Goal: Task Accomplishment & Management: Manage account settings

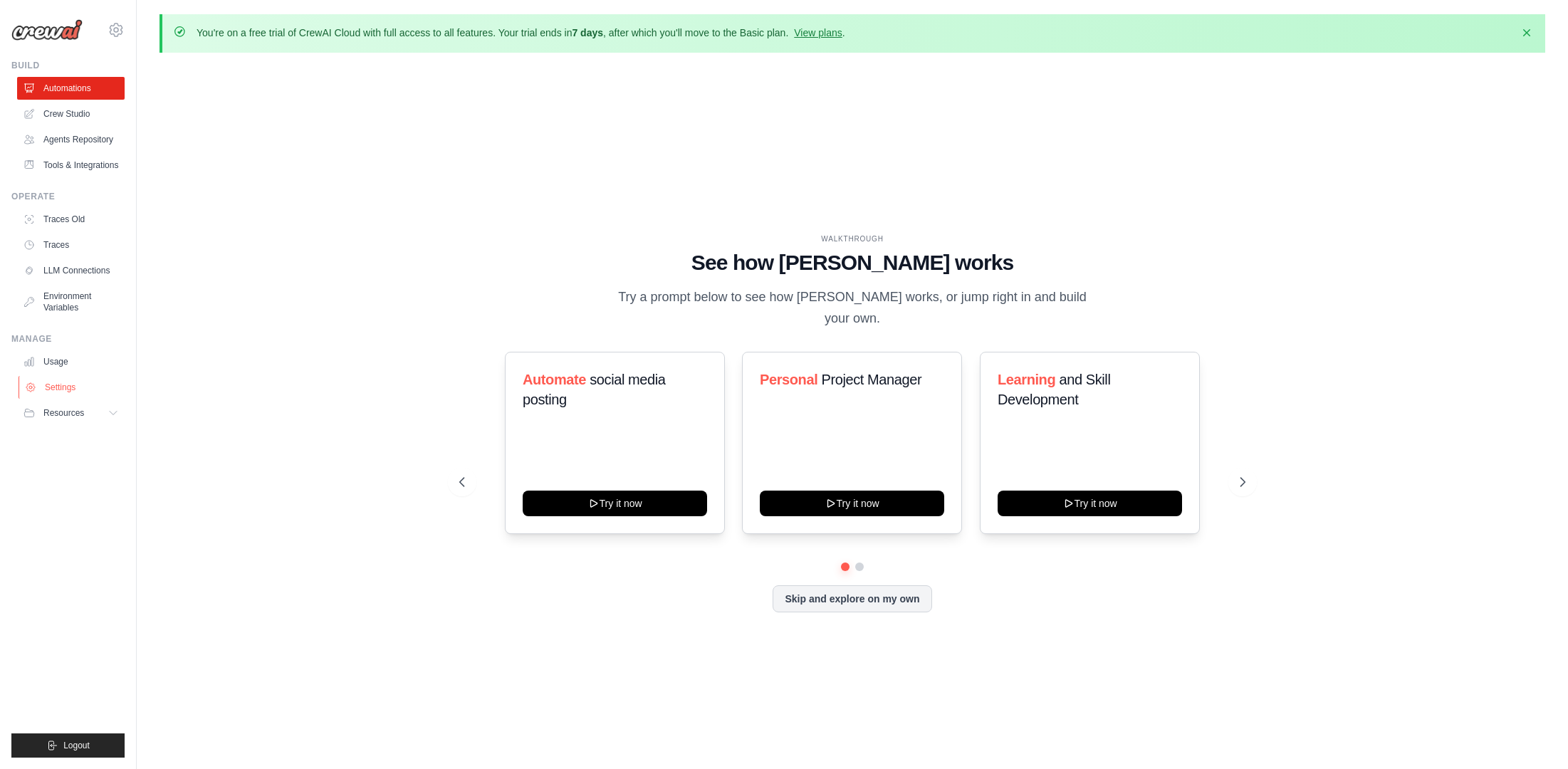
click at [55, 390] on link "Settings" at bounding box center [72, 387] width 107 height 23
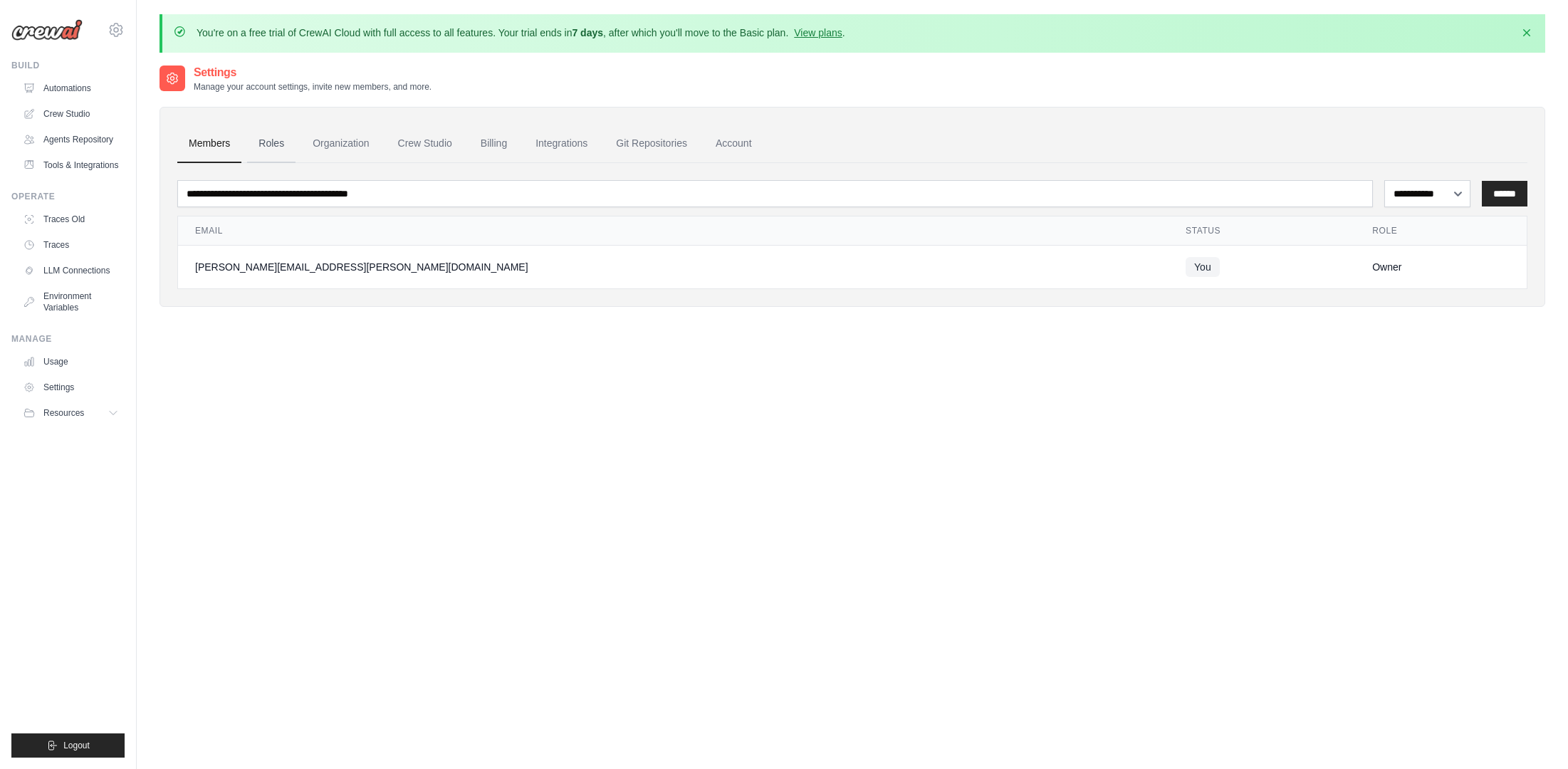
click at [269, 146] on link "Roles" at bounding box center [271, 144] width 48 height 38
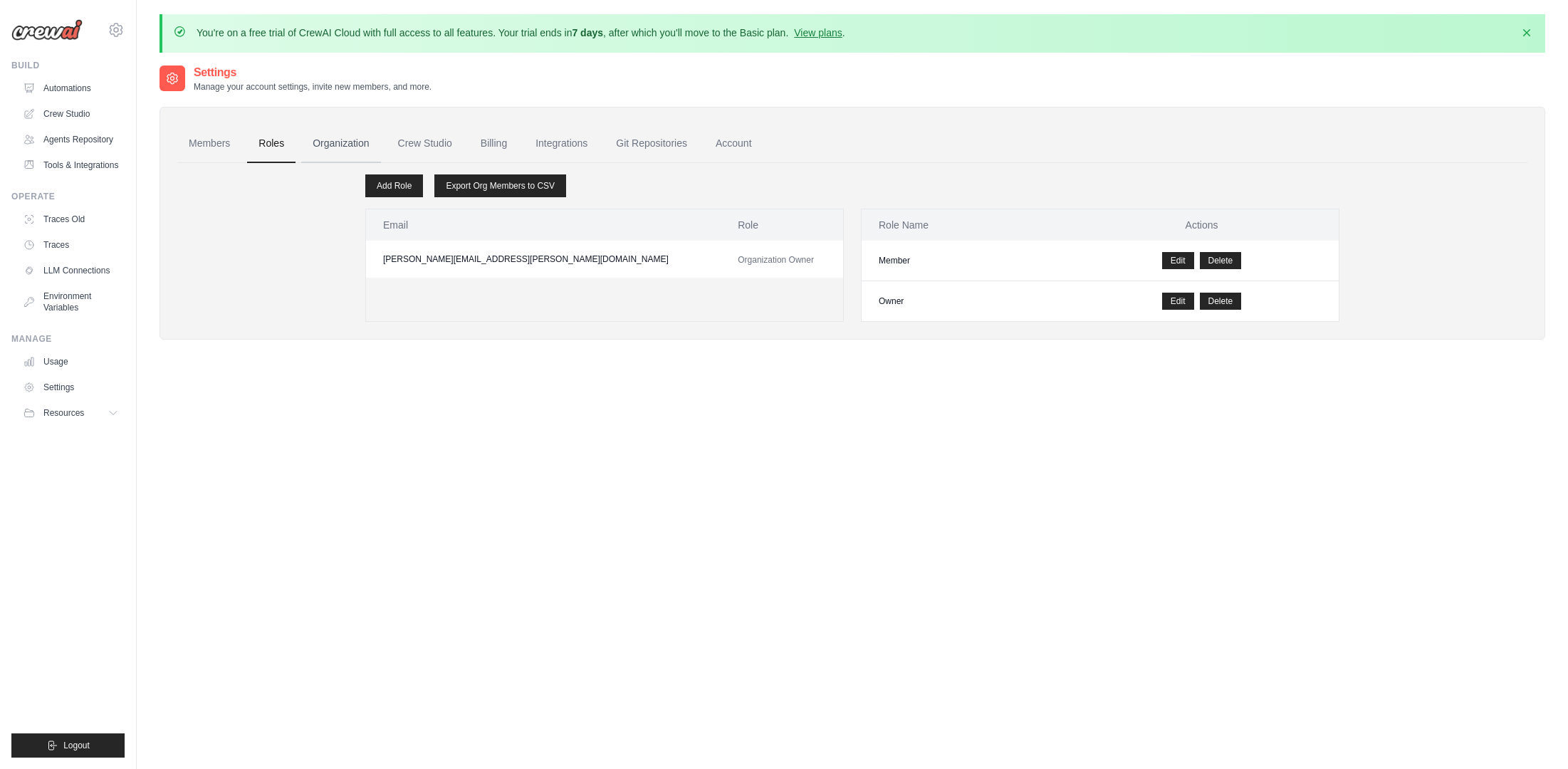
click at [335, 148] on link "Organization" at bounding box center [341, 144] width 79 height 38
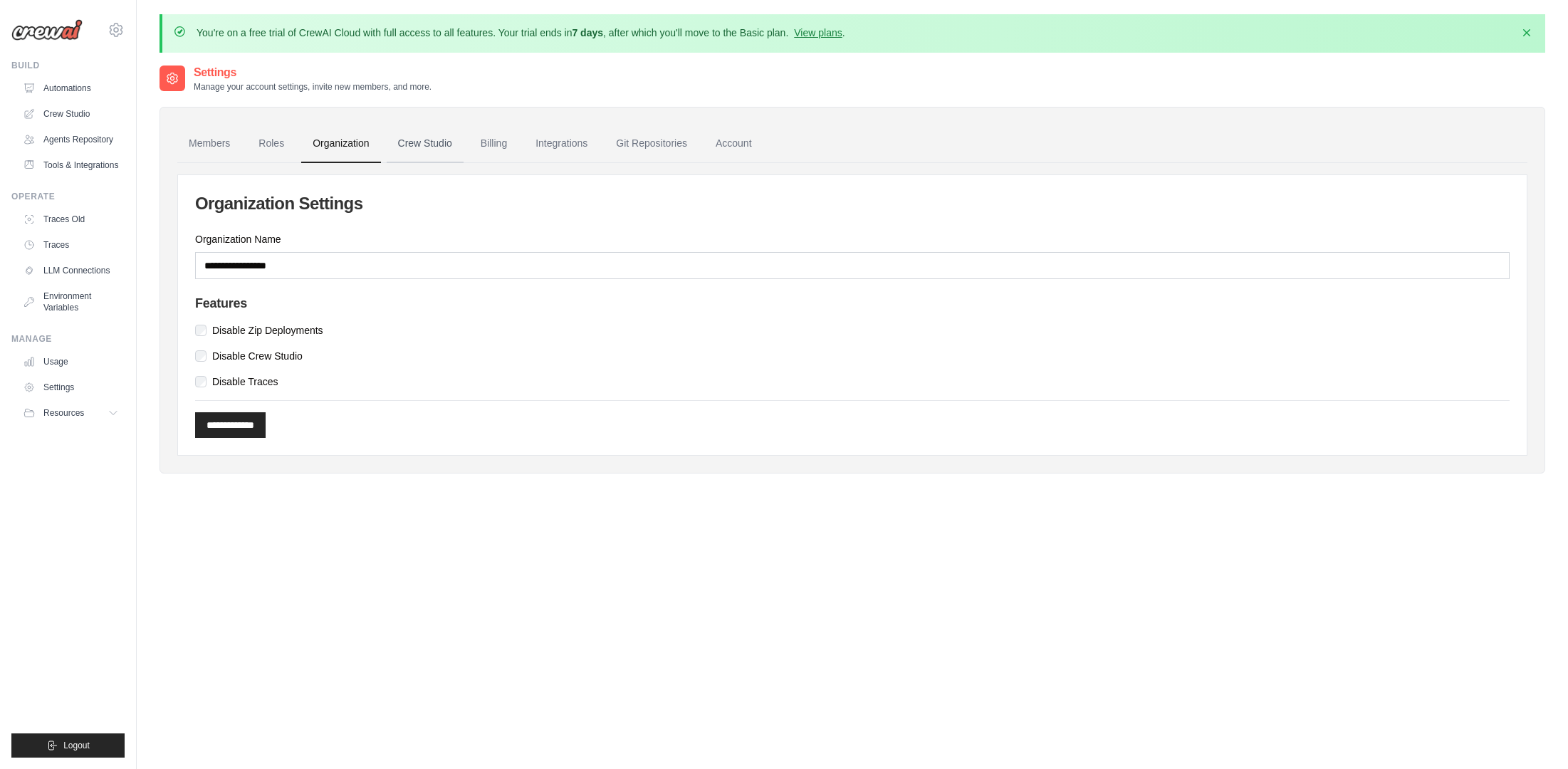
click at [408, 152] on link "Crew Studio" at bounding box center [425, 144] width 77 height 38
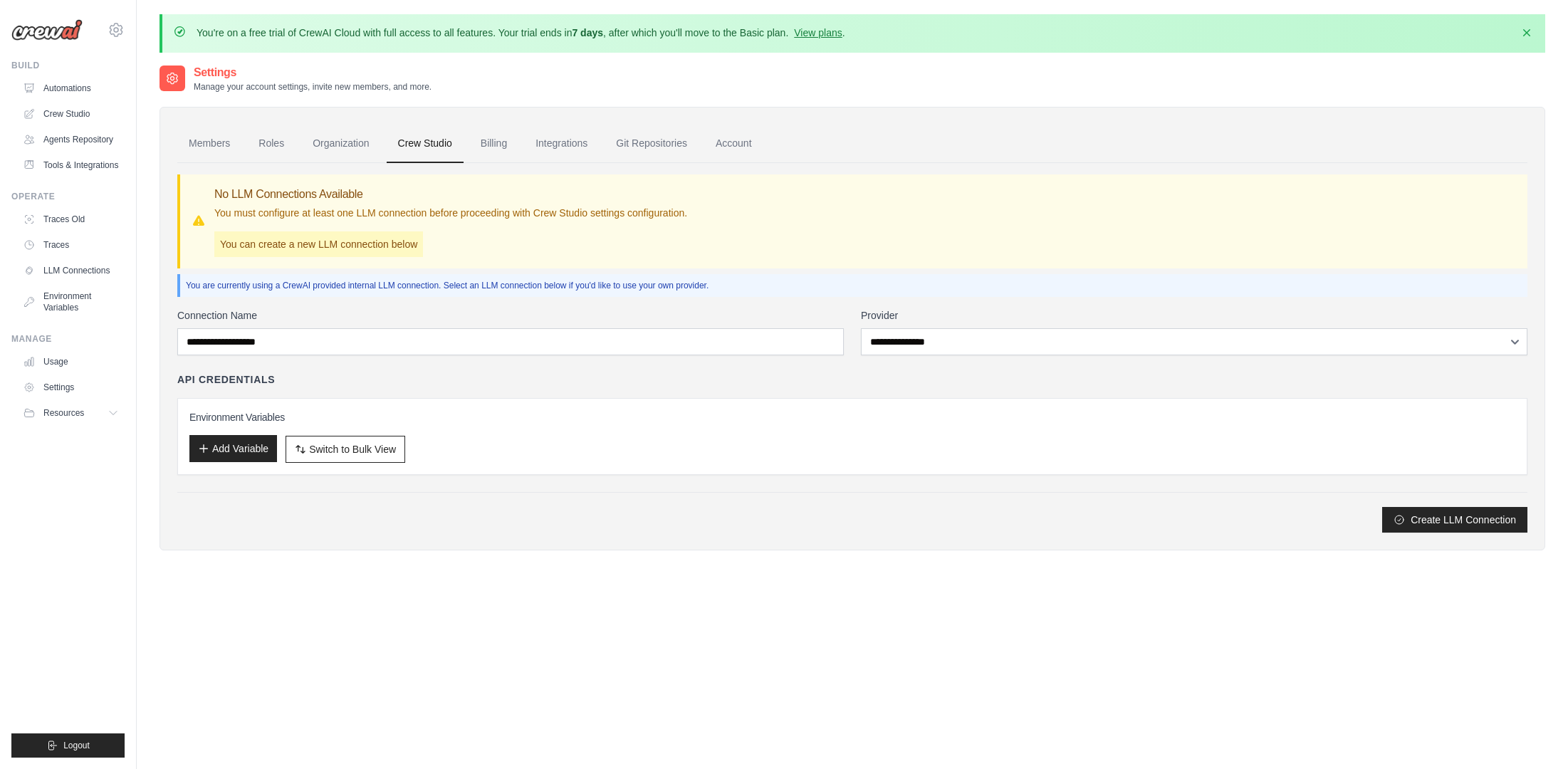
click at [259, 447] on button "Add Variable" at bounding box center [232, 448] width 88 height 27
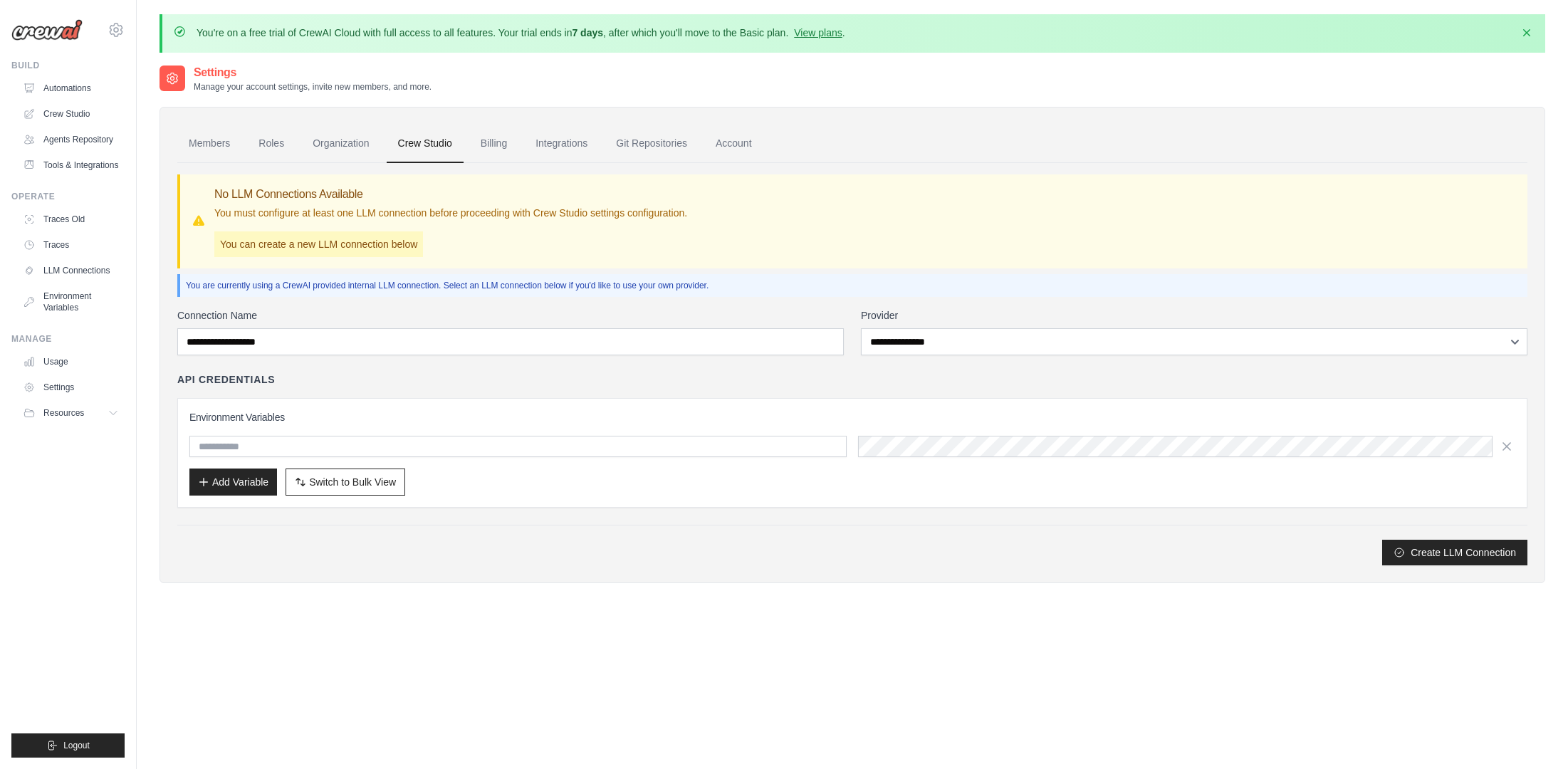
click at [587, 466] on div "Environment Variables Add Variable Switch to Bulk View Switch to Table View" at bounding box center [851, 453] width 1326 height 86
click at [1509, 442] on icon "button" at bounding box center [1506, 445] width 7 height 7
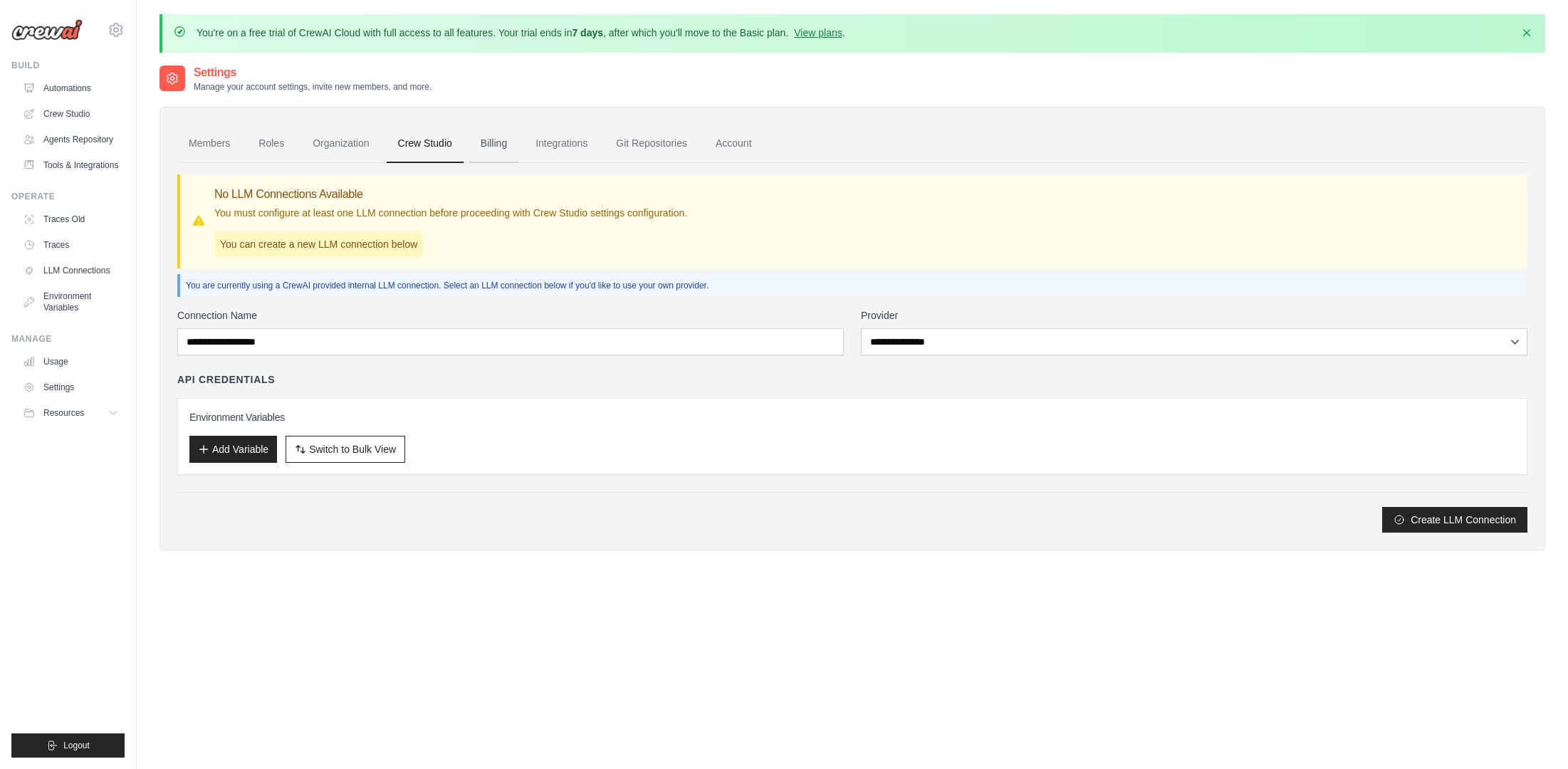
click at [493, 143] on link "Billing" at bounding box center [494, 144] width 49 height 38
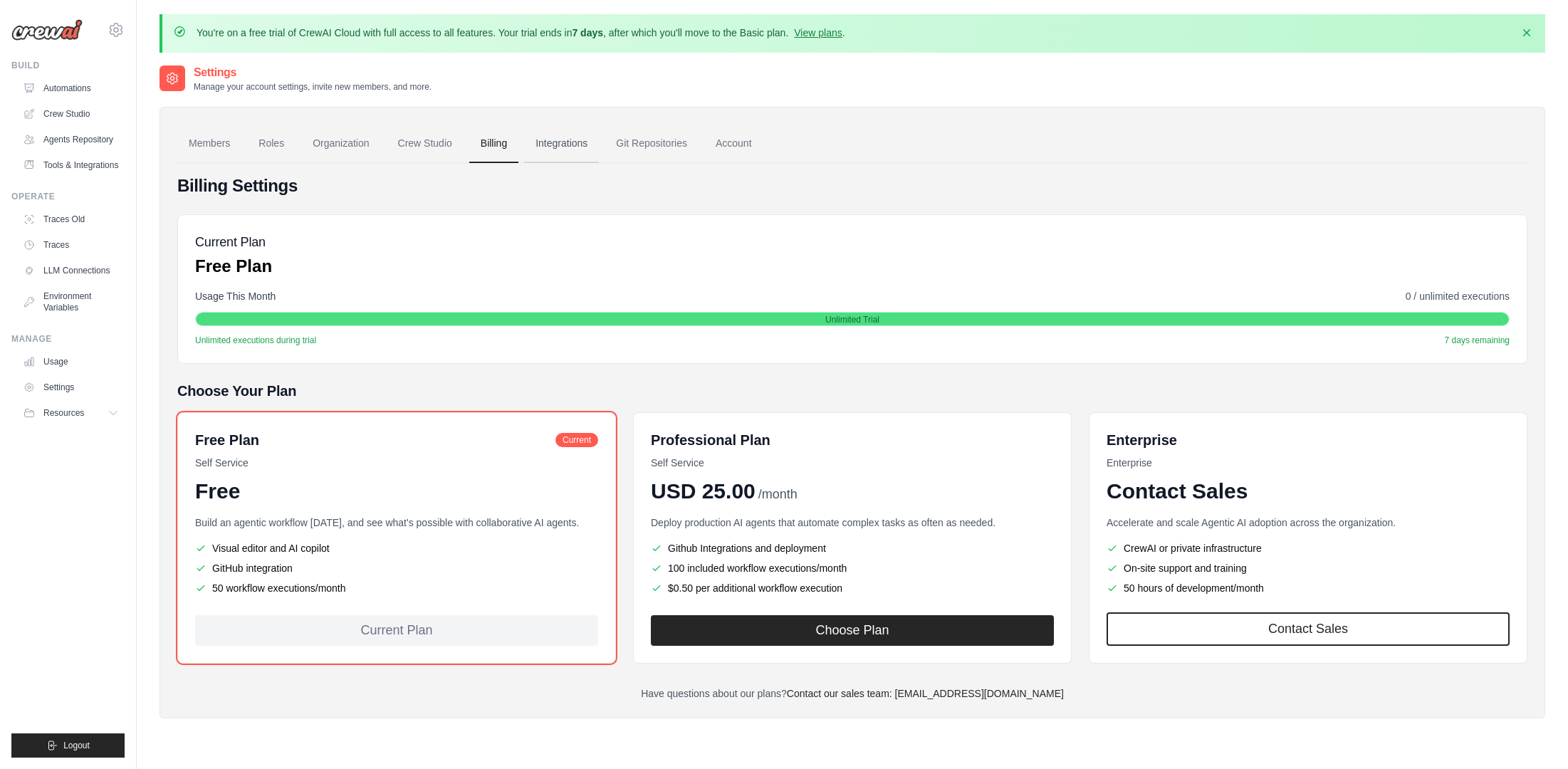
click at [570, 140] on link "Integrations" at bounding box center [561, 144] width 75 height 38
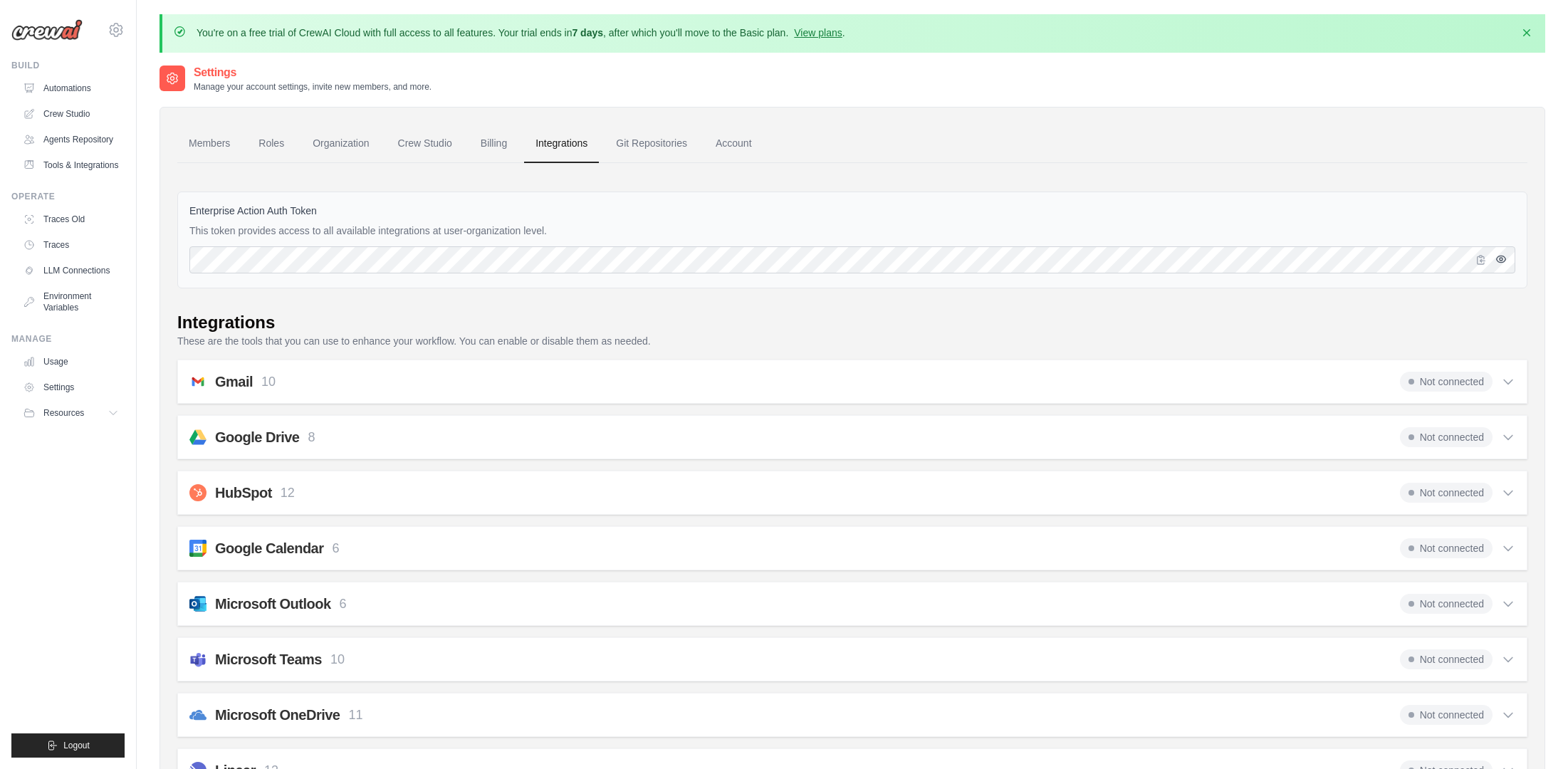
click at [1497, 263] on icon "button" at bounding box center [1501, 259] width 12 height 12
